Goal: Navigation & Orientation: Go to known website

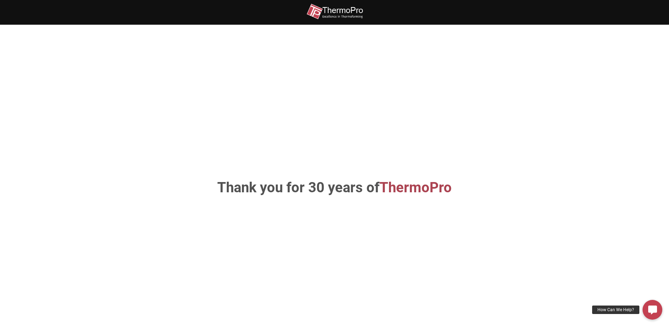
click at [296, 191] on h1 "Thank you for 30 years of ThermoPro" at bounding box center [335, 188] width 370 height 14
drag, startPoint x: 403, startPoint y: 177, endPoint x: 409, endPoint y: 183, distance: 8.5
click at [403, 177] on div "Thank you for 30 years of ThermoPro" at bounding box center [335, 187] width 402 height 283
drag, startPoint x: 417, startPoint y: 187, endPoint x: 418, endPoint y: 190, distance: 3.8
click at [418, 190] on span "ThermoPro" at bounding box center [415, 187] width 72 height 17
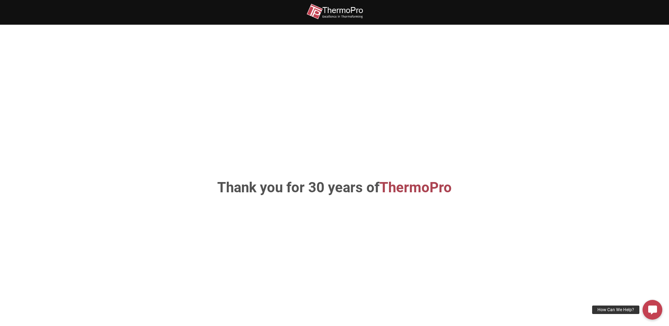
drag, startPoint x: 423, startPoint y: 192, endPoint x: 523, endPoint y: 228, distance: 106.2
click at [427, 194] on span "ThermoPro" at bounding box center [415, 187] width 72 height 17
drag, startPoint x: 373, startPoint y: 186, endPoint x: 370, endPoint y: 178, distance: 9.2
click at [373, 186] on h1 "Thank you for 30 years of ThermoPro" at bounding box center [335, 188] width 370 height 14
click at [342, 11] on img at bounding box center [334, 12] width 56 height 16
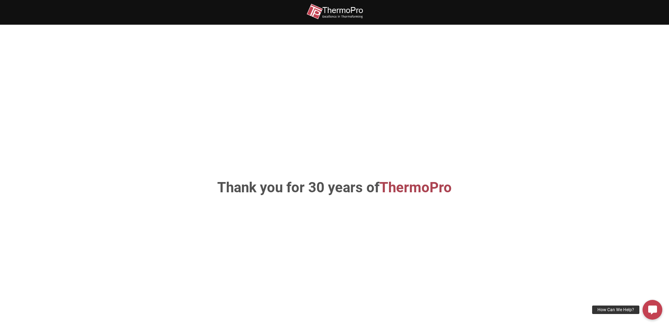
click at [354, 11] on img at bounding box center [334, 12] width 56 height 16
click at [340, 201] on div "Thank you for 30 years of ThermoPro" at bounding box center [335, 187] width 402 height 283
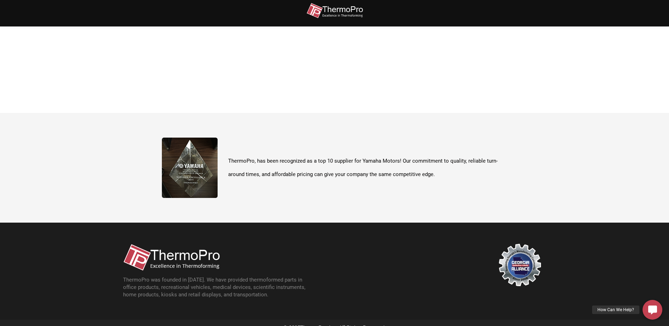
scroll to position [38, 0]
